Goal: Use online tool/utility: Utilize a website feature to perform a specific function

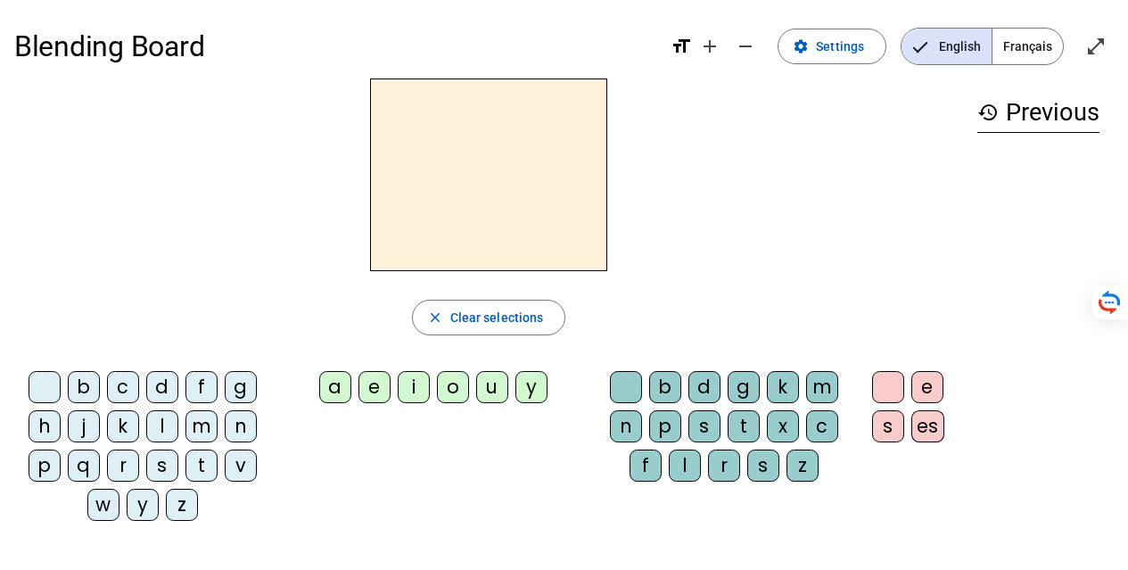
click at [83, 398] on div "b" at bounding box center [84, 387] width 32 height 32
click at [441, 396] on div "o" at bounding box center [453, 387] width 32 height 32
click at [687, 455] on div "l" at bounding box center [685, 465] width 32 height 32
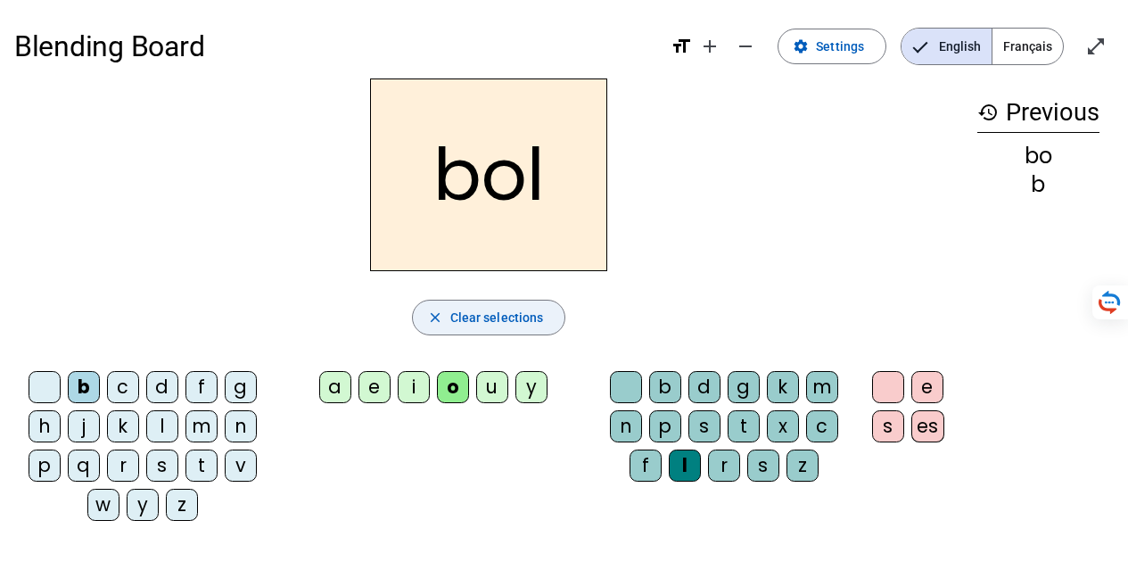
click at [471, 317] on span "Clear selections" at bounding box center [497, 317] width 94 height 21
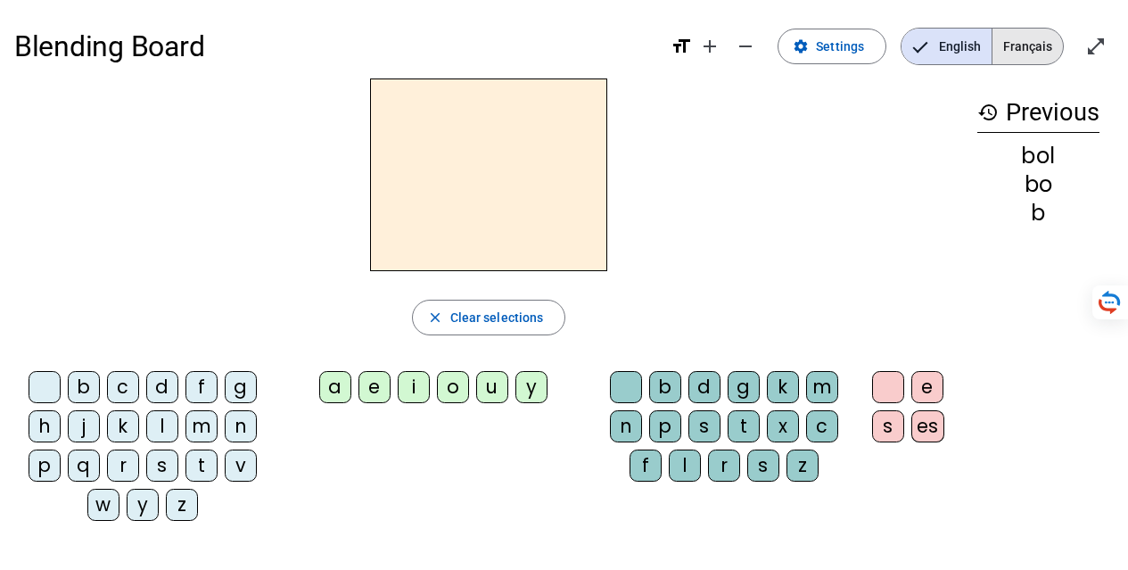
click at [1014, 50] on span "Français" at bounding box center [1027, 47] width 70 height 36
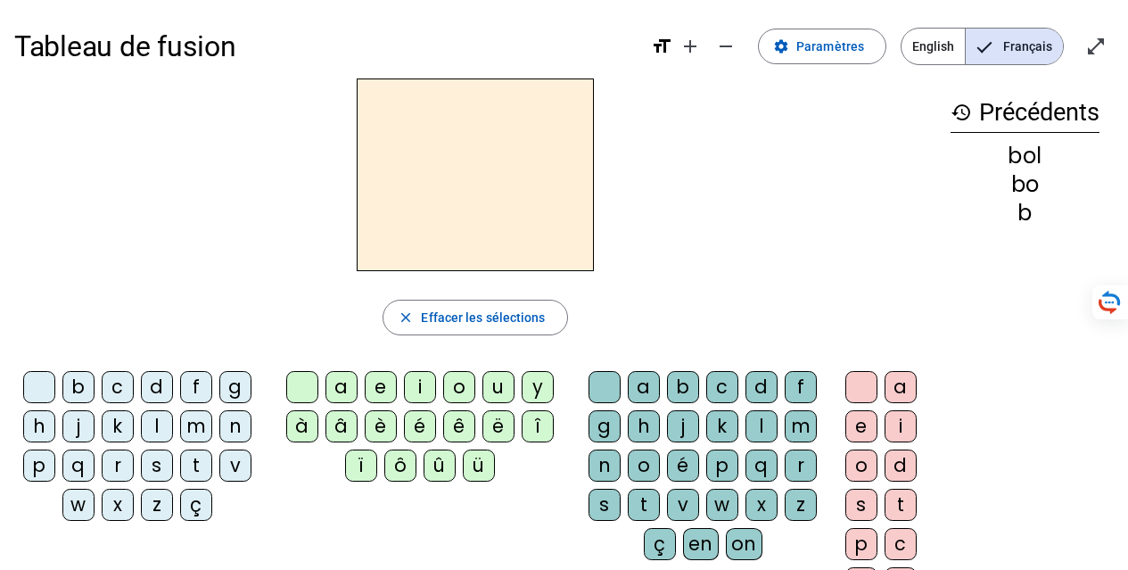
click at [92, 382] on div "b" at bounding box center [78, 387] width 32 height 32
click at [452, 383] on div "o" at bounding box center [459, 387] width 32 height 32
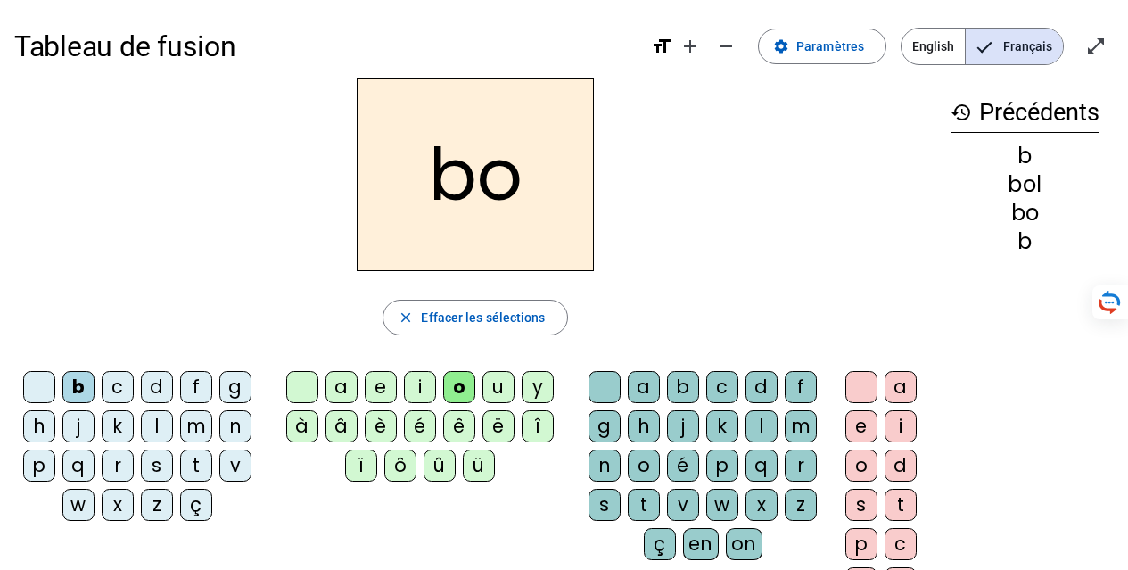
click at [763, 416] on div "l" at bounding box center [761, 426] width 32 height 32
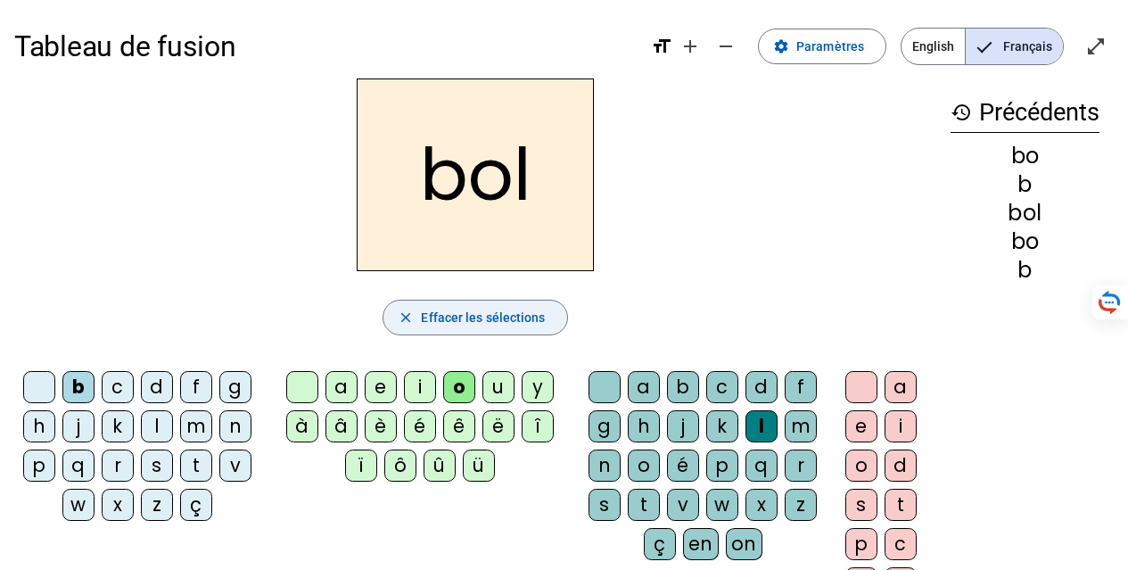
click at [459, 317] on span "Effacer les sélections" at bounding box center [483, 317] width 124 height 21
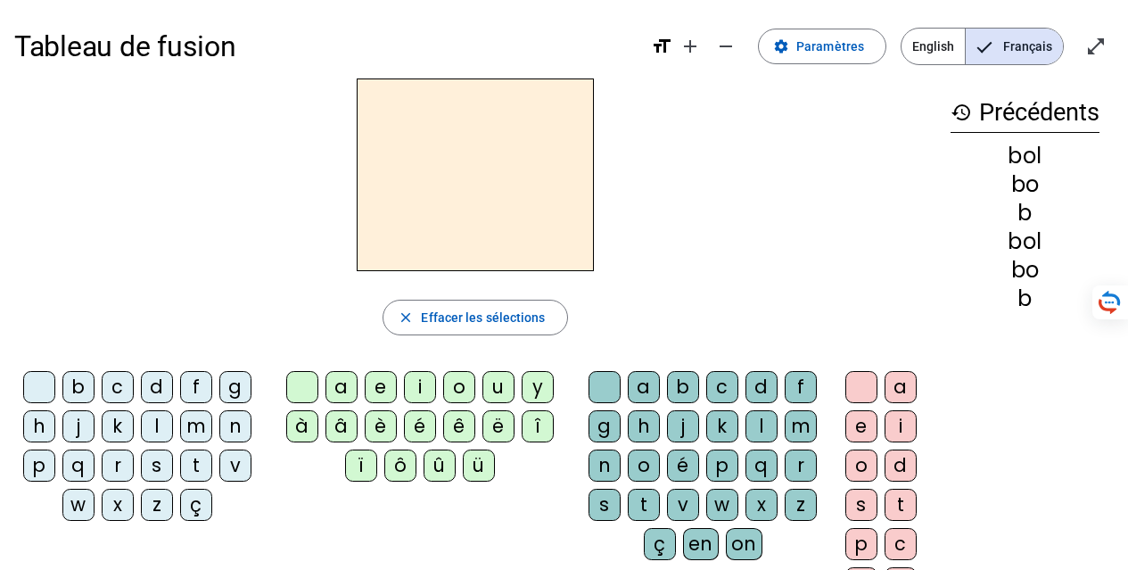
click at [333, 396] on div "a" at bounding box center [341, 387] width 32 height 32
click at [428, 383] on div "i" at bounding box center [420, 387] width 32 height 32
click at [336, 389] on div "a" at bounding box center [341, 387] width 32 height 32
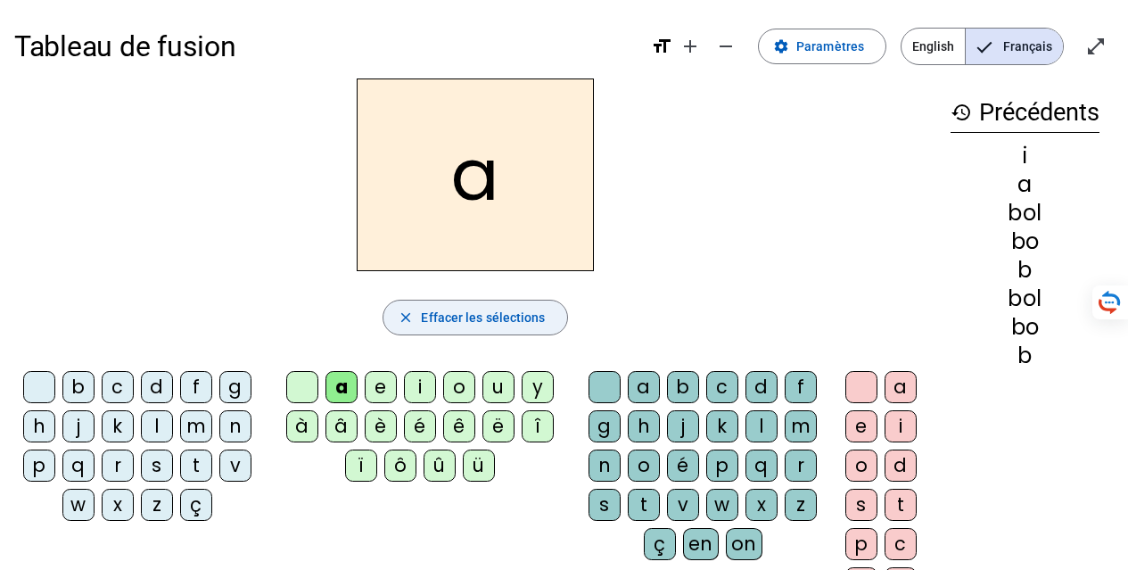
click at [425, 319] on span "Effacer les sélections" at bounding box center [483, 317] width 124 height 21
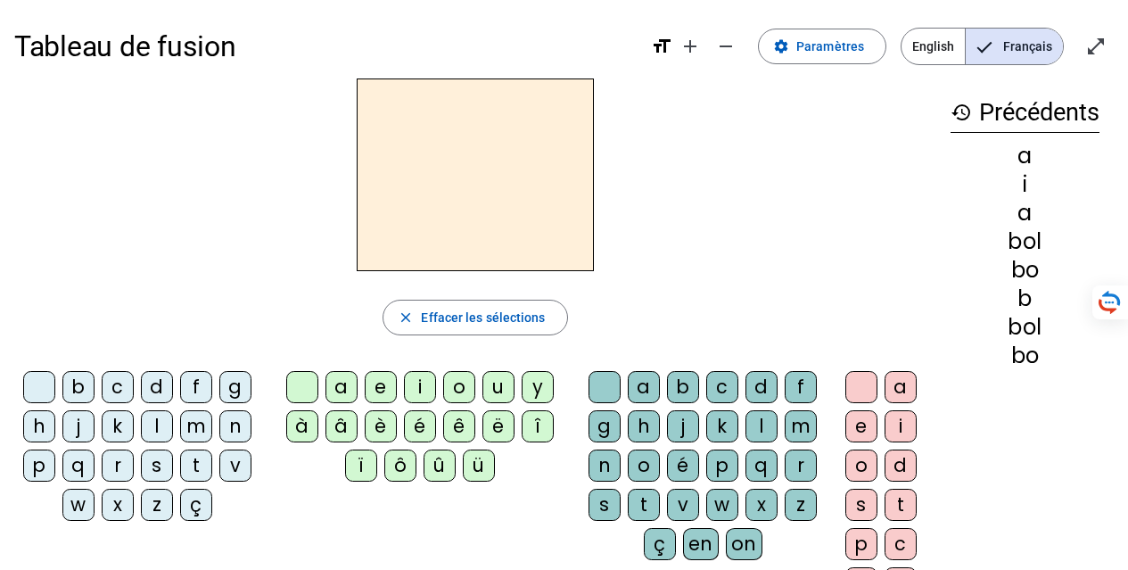
click at [323, 382] on letter-bubble at bounding box center [305, 390] width 39 height 39
click at [337, 390] on div "a" at bounding box center [341, 387] width 32 height 32
click at [431, 380] on div "i" at bounding box center [420, 387] width 32 height 32
click at [958, 116] on mat-icon "history" at bounding box center [960, 112] width 21 height 21
click at [957, 116] on mat-icon "history" at bounding box center [960, 112] width 21 height 21
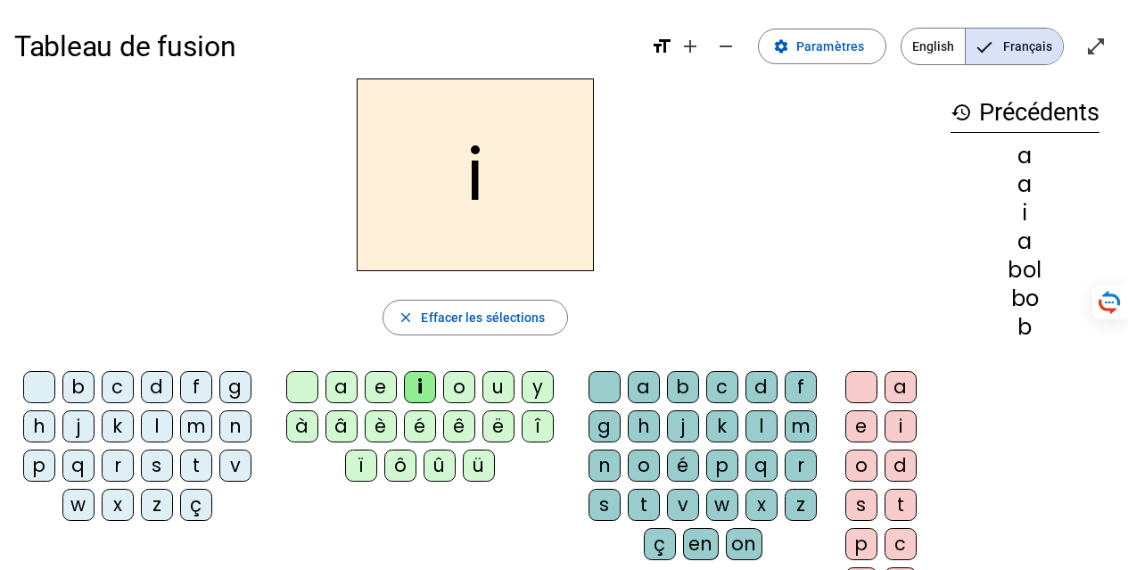
click at [956, 114] on mat-icon "history" at bounding box center [960, 112] width 21 height 21
click at [727, 49] on mat-icon "remove" at bounding box center [725, 46] width 21 height 21
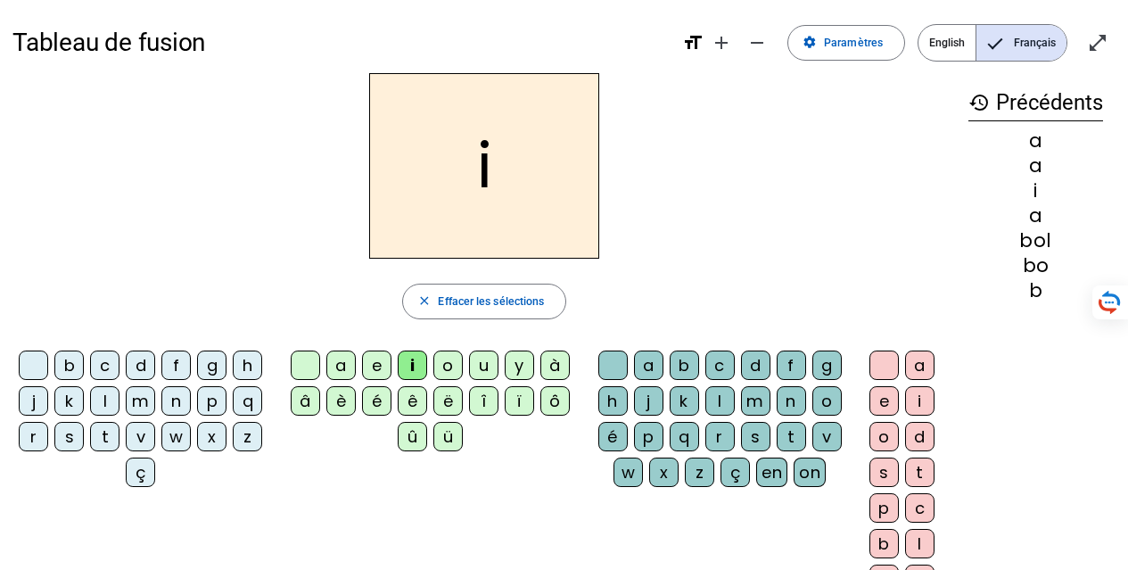
click at [753, 398] on div "m" at bounding box center [755, 400] width 29 height 29
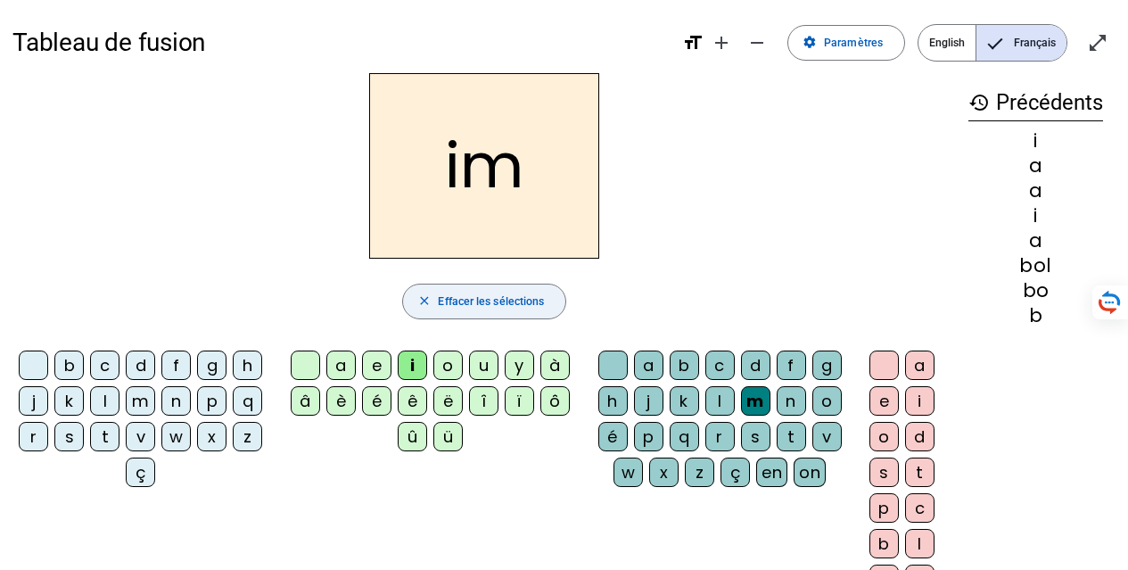
click at [448, 297] on span "Effacer les sélections" at bounding box center [491, 301] width 106 height 19
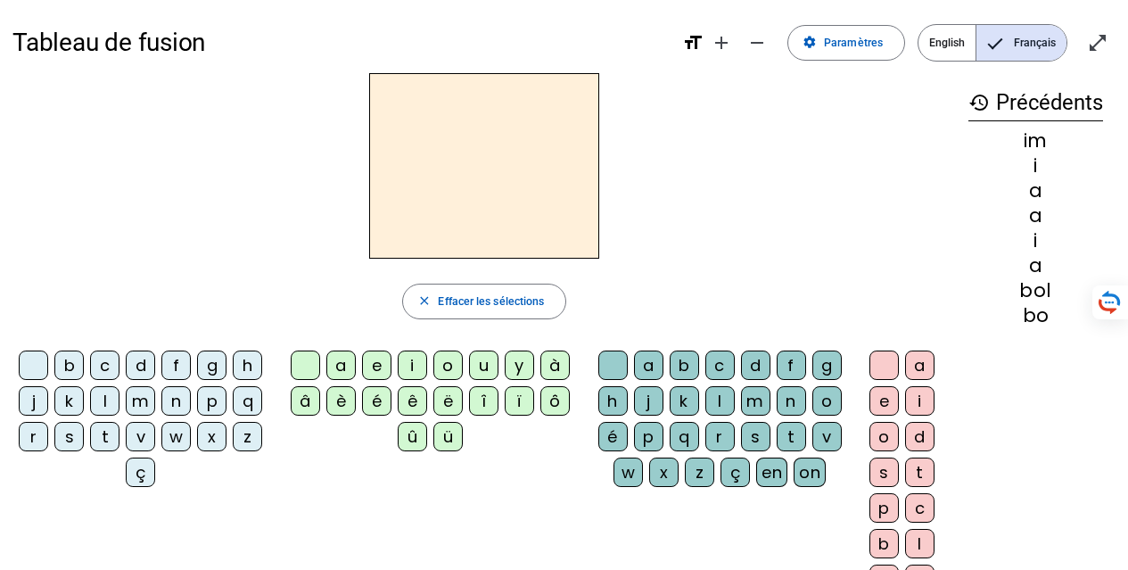
click at [346, 358] on div "a" at bounding box center [340, 364] width 29 height 29
click at [416, 364] on div "i" at bounding box center [412, 364] width 29 height 29
click at [751, 402] on div "m" at bounding box center [755, 400] width 29 height 29
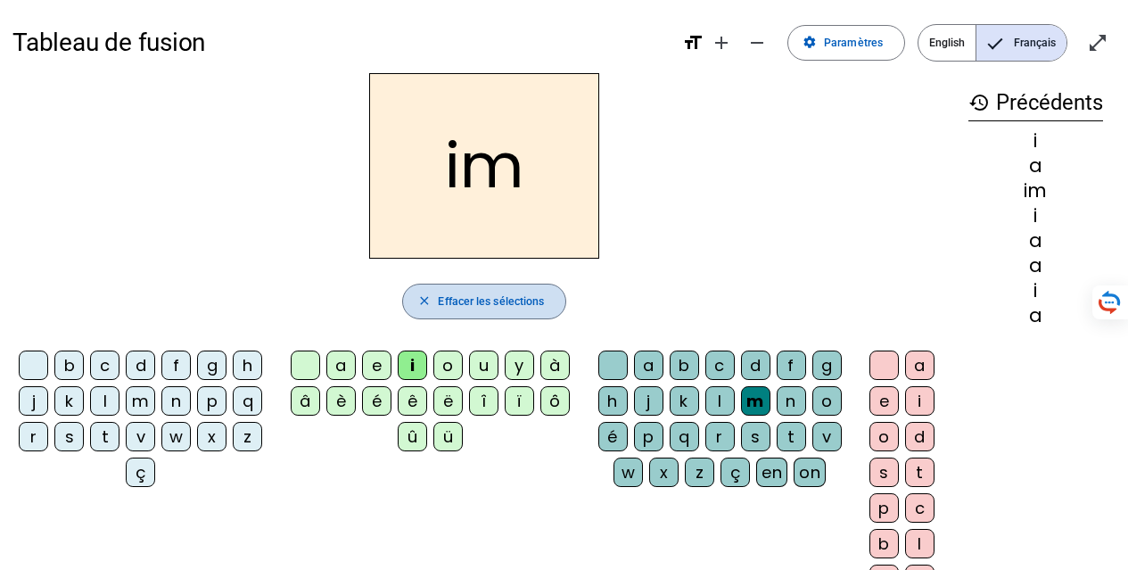
click at [541, 300] on span "Effacer les sélections" at bounding box center [491, 301] width 106 height 19
